Goal: Task Accomplishment & Management: Manage account settings

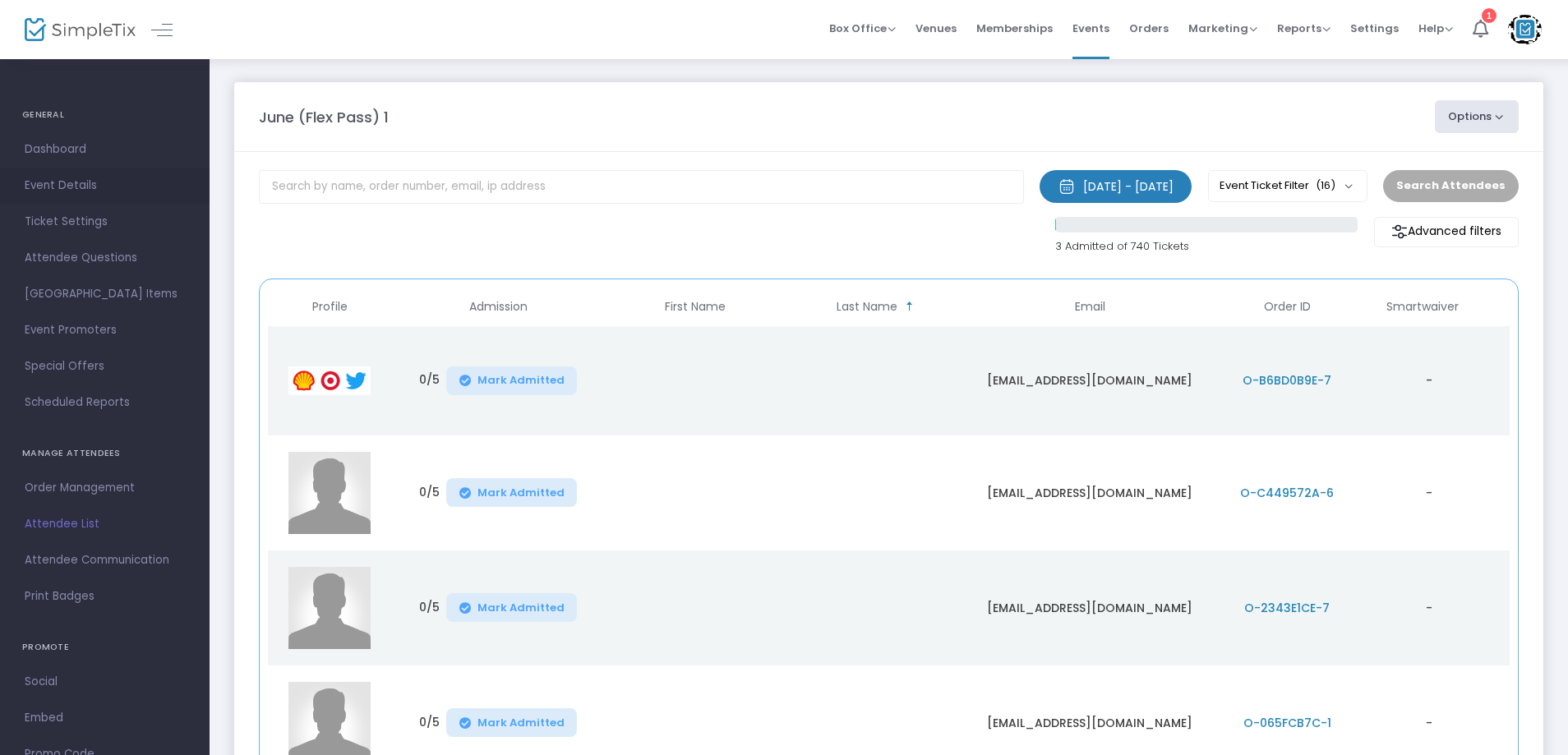
click at [103, 200] on link "Event Details" at bounding box center [105, 185] width 210 height 36
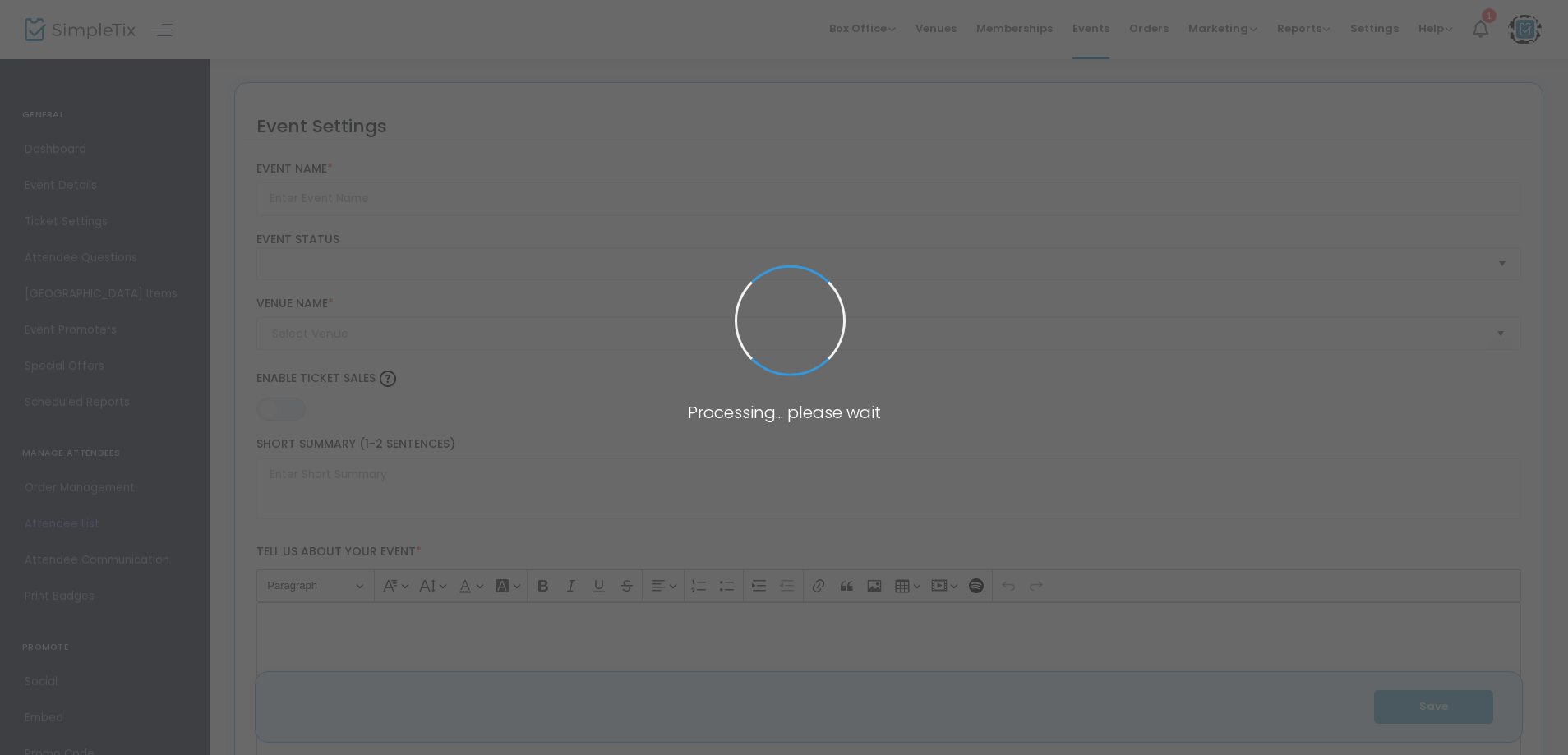
type input "June (Flex Pass) 1"
type textarea "June (Flex Pass) - Agritourism & Medical Exploration Join us for an enlightenin…"
type input "8.4340 %"
type input "Buy Tickets"
type input "June 11 RS"
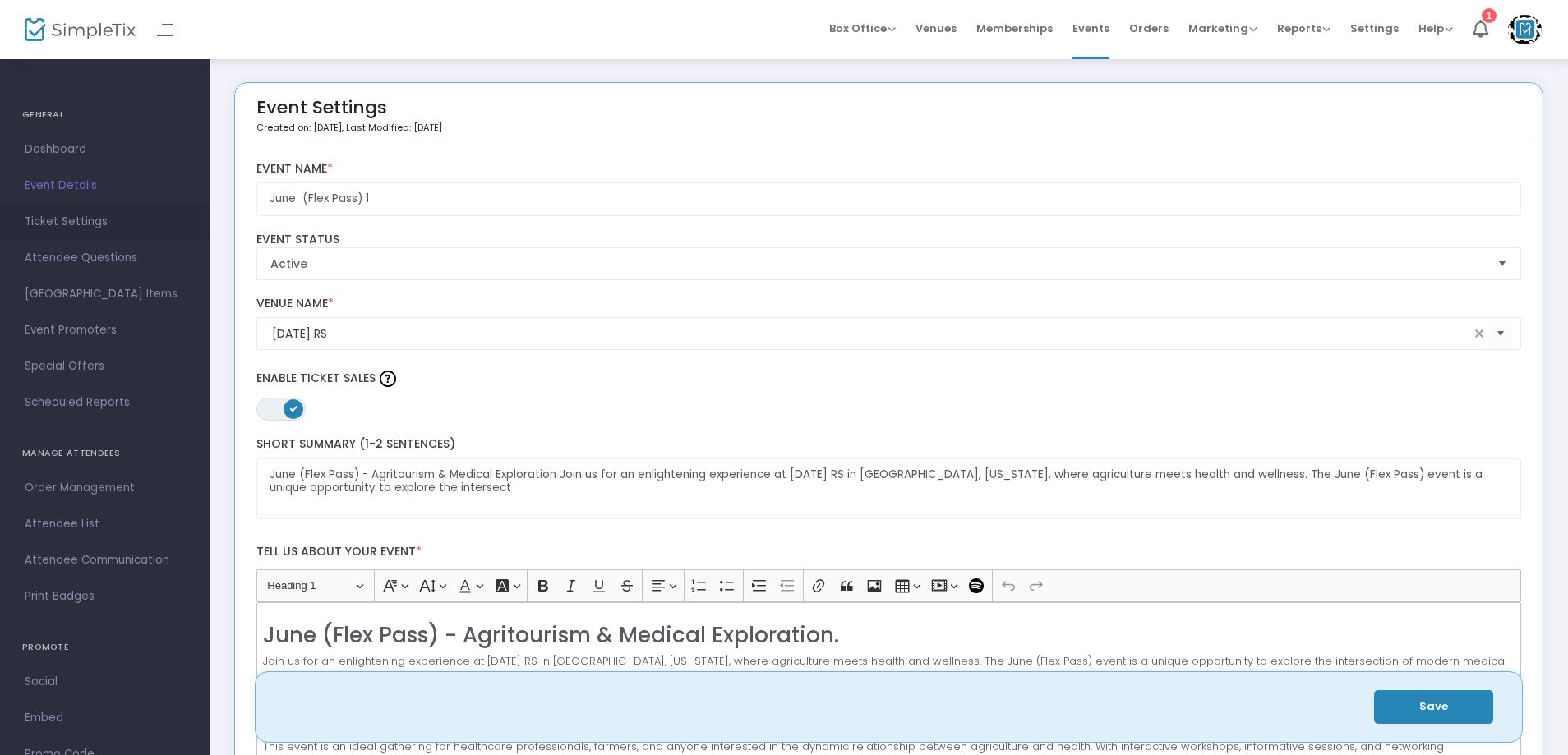
click at [72, 222] on span "Ticket Settings" at bounding box center [104, 222] width 160 height 22
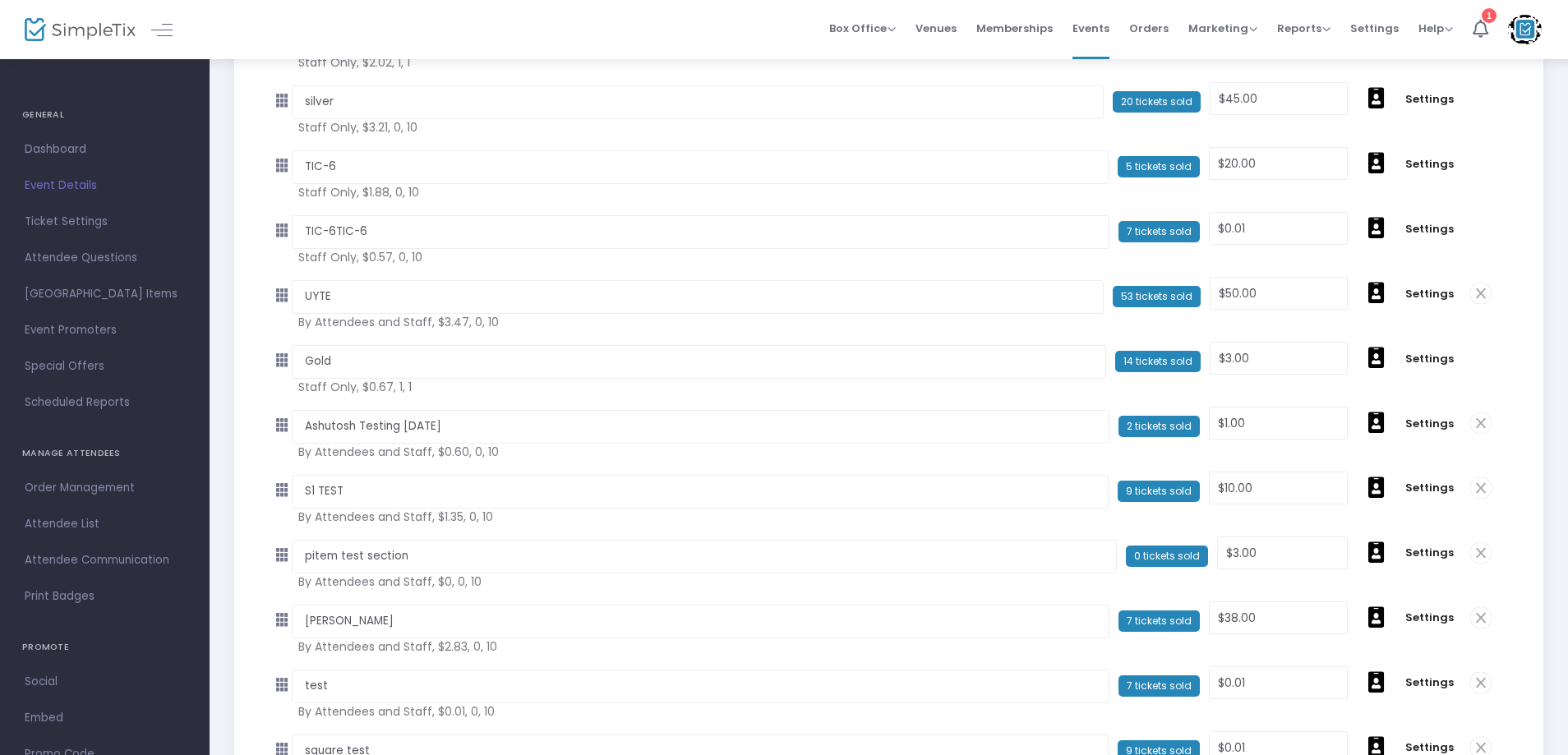
scroll to position [777, 0]
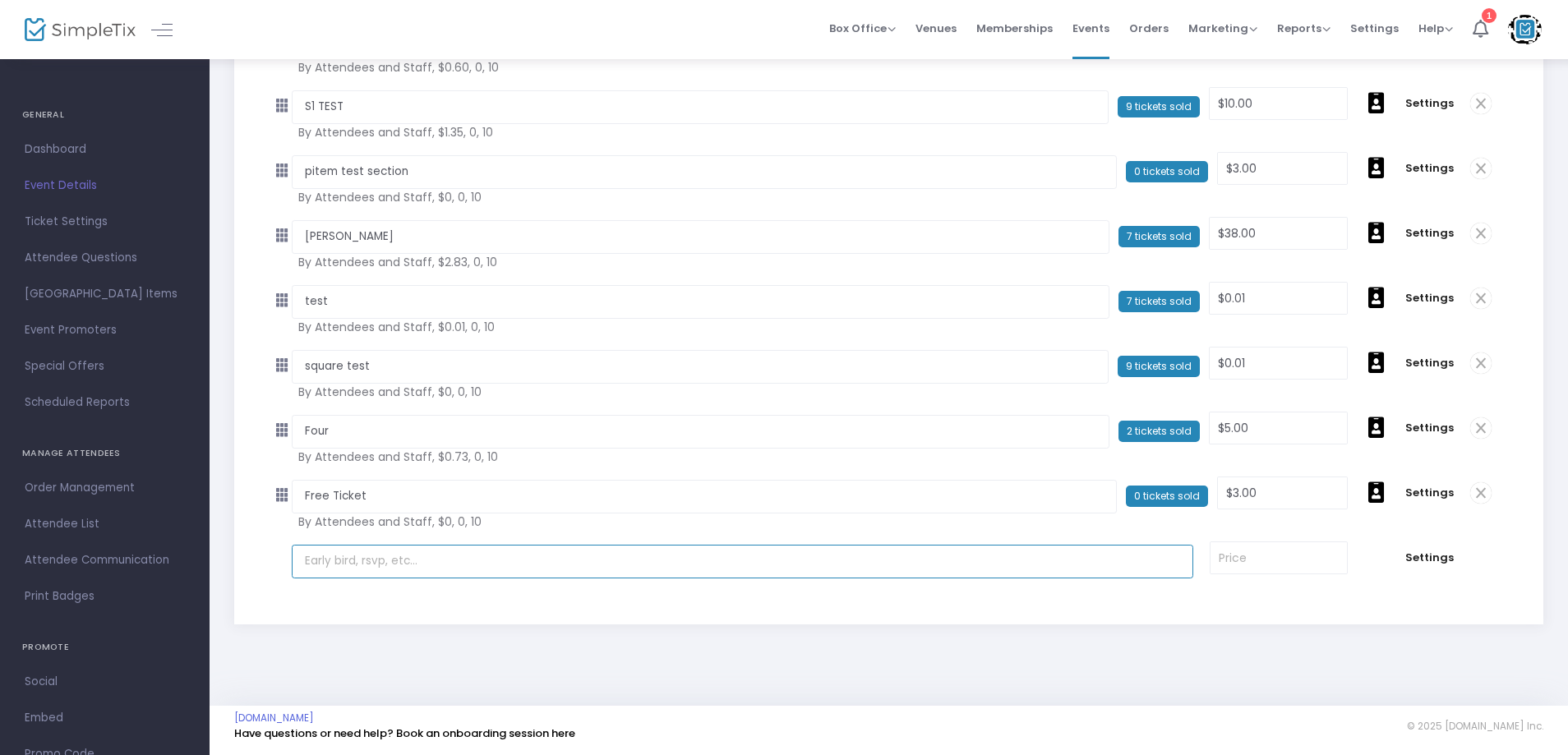
click at [341, 573] on input "text" at bounding box center [743, 561] width 902 height 34
click at [414, 564] on input "text" at bounding box center [743, 561] width 902 height 34
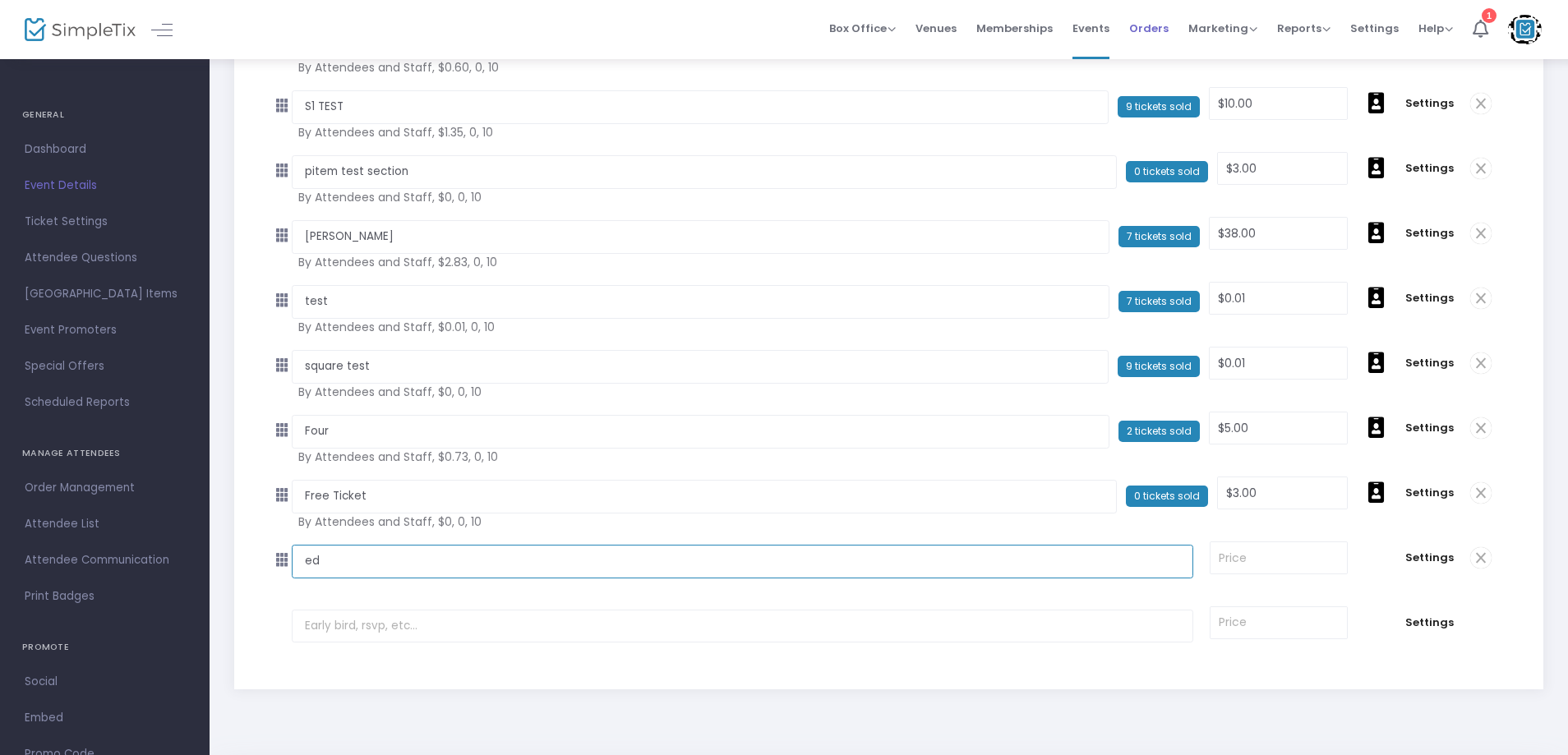
type input "ed"
click at [1249, 554] on input at bounding box center [1278, 558] width 136 height 31
type input "4"
click at [1152, 587] on td "ed Required." at bounding box center [747, 559] width 909 height 60
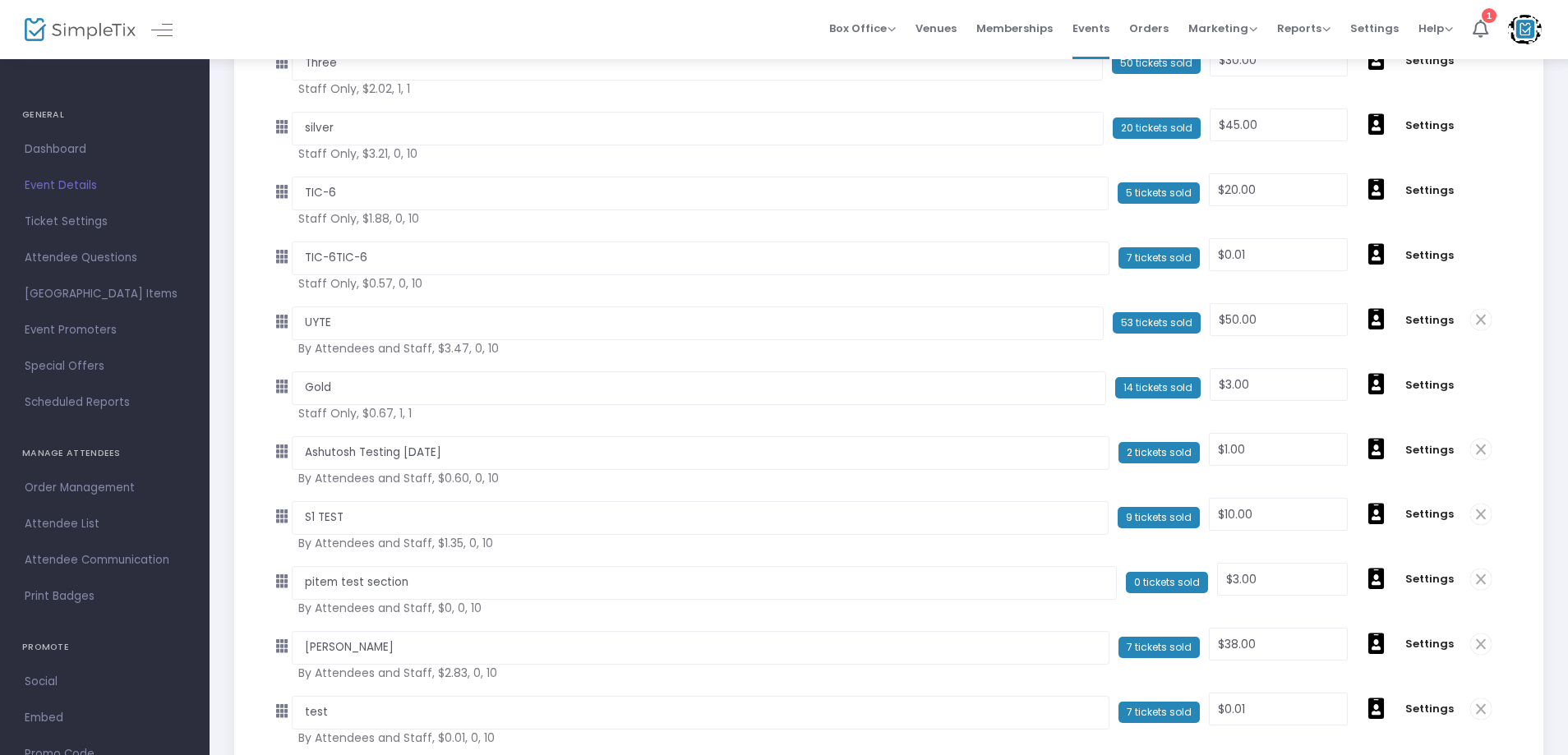
scroll to position [0, 0]
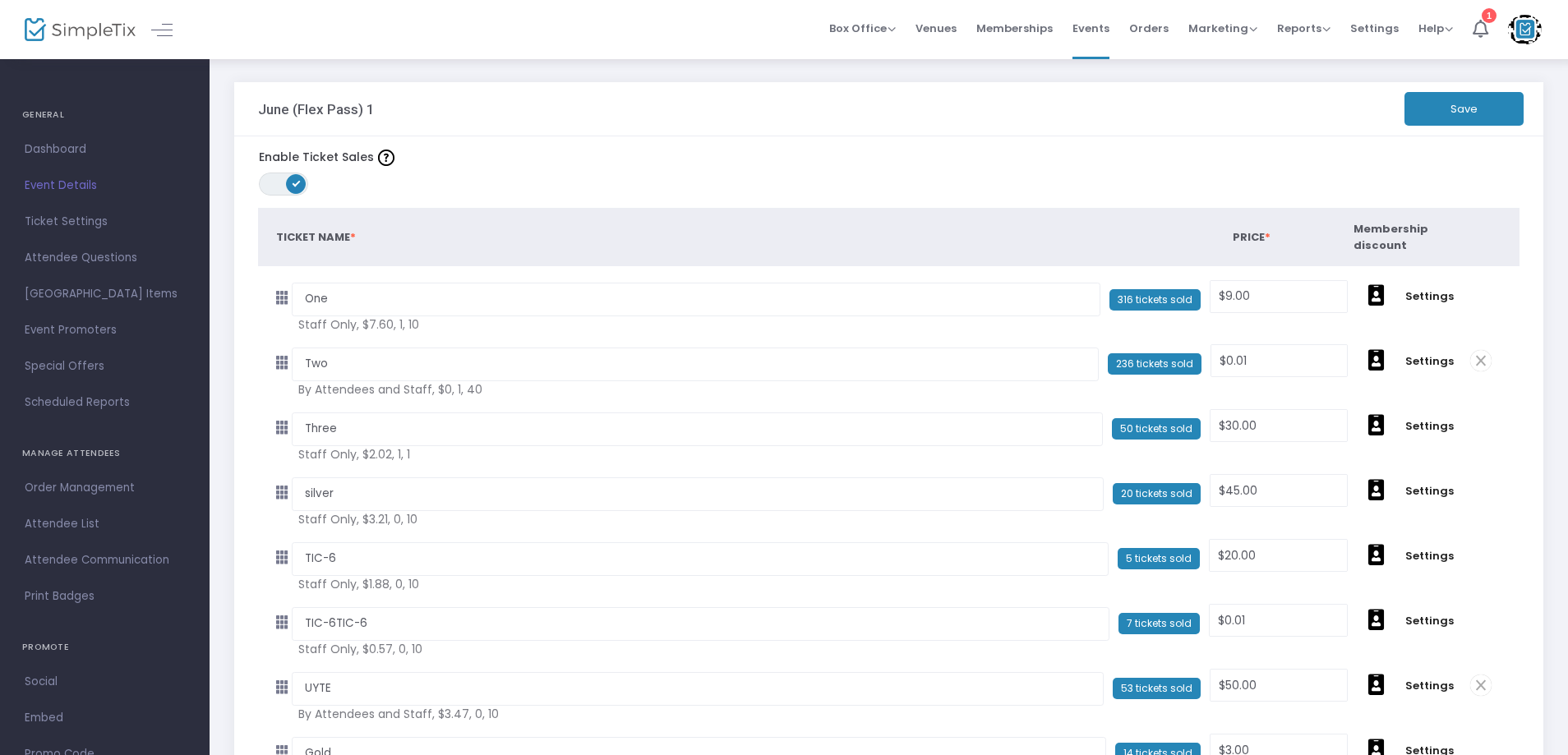
click at [1469, 102] on button "Save" at bounding box center [1463, 109] width 119 height 34
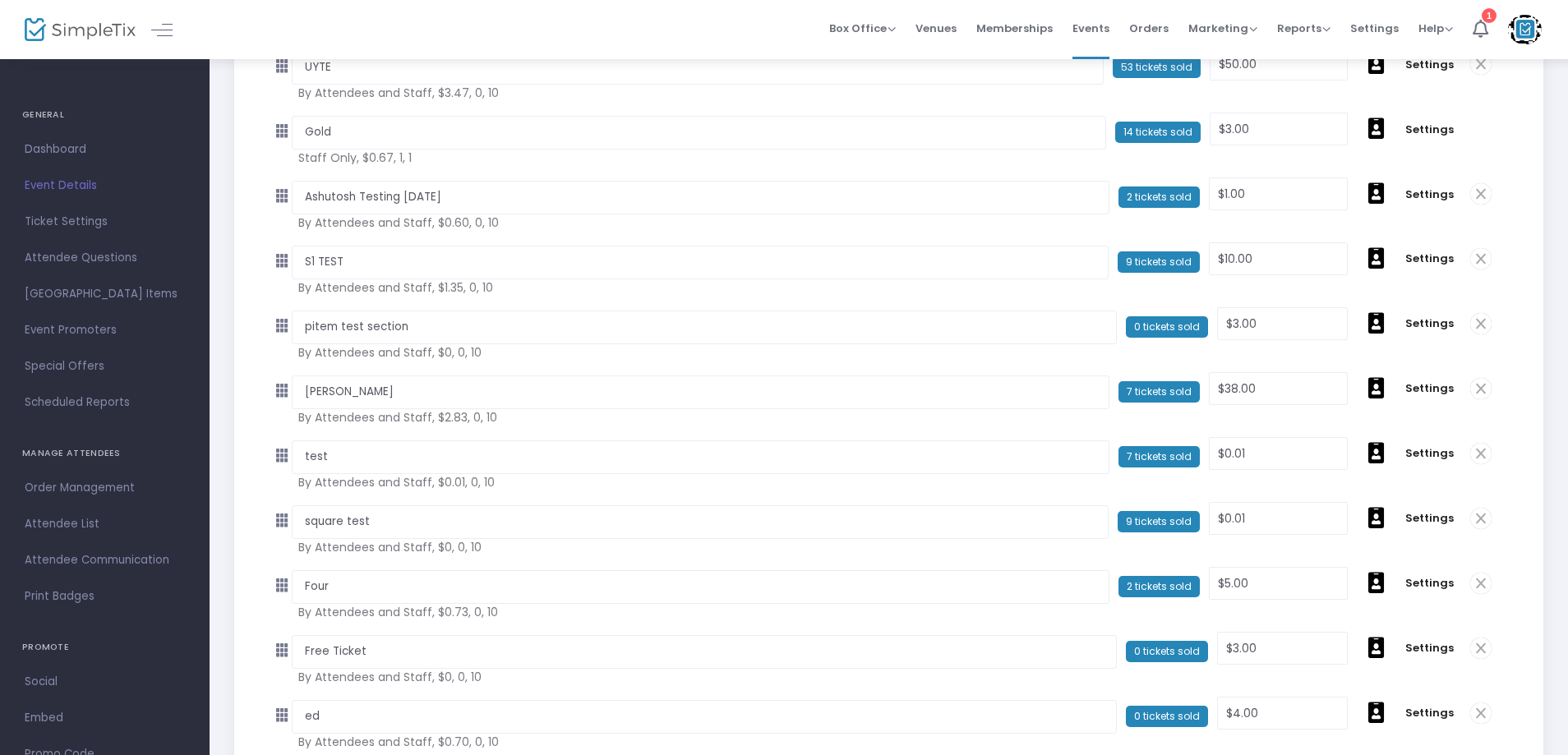
scroll to position [842, 0]
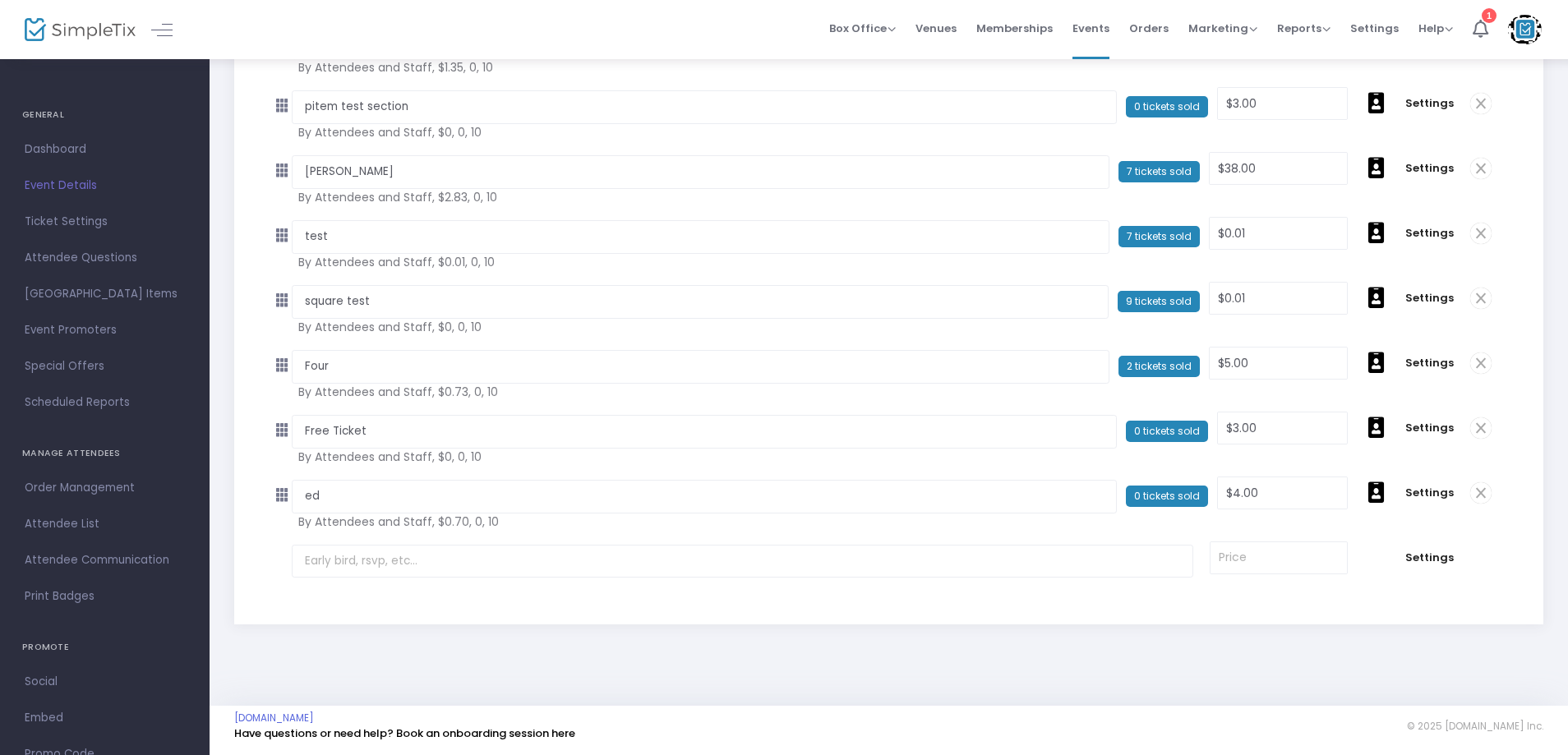
click at [1482, 497] on span at bounding box center [1481, 493] width 22 height 22
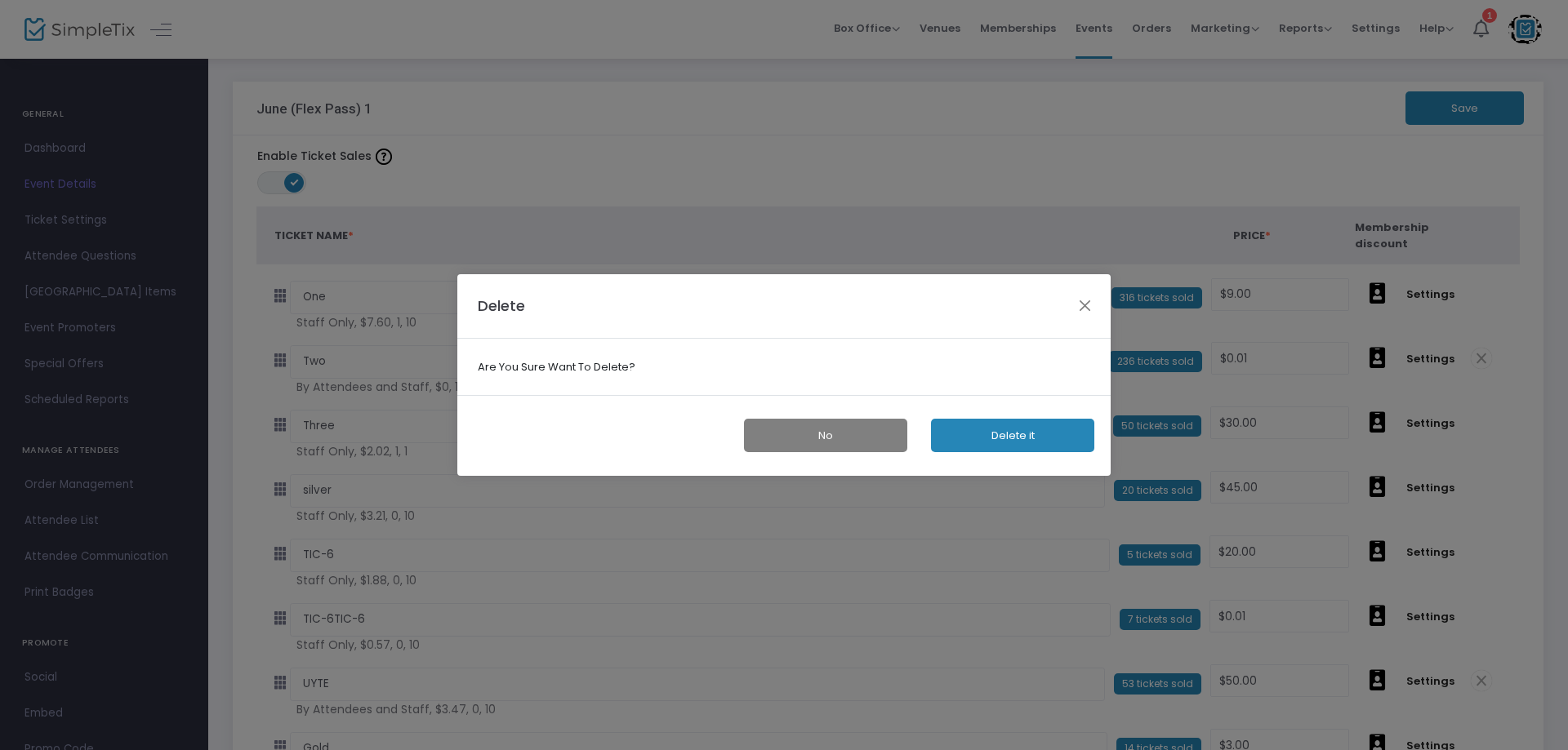
click at [1028, 421] on button "Delete it" at bounding box center [1012, 436] width 164 height 33
